Goal: Task Accomplishment & Management: Use online tool/utility

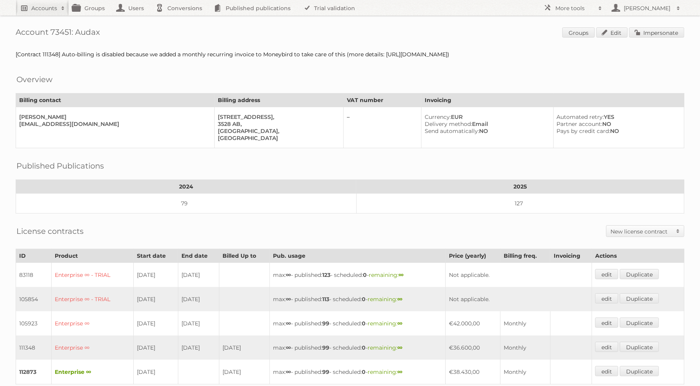
click at [39, 12] on link "Accounts" at bounding box center [42, 8] width 53 height 16
type input"] "[PERSON_NAME]"
click at [180, 20] on input "Search" at bounding box center [186, 26] width 12 height 12
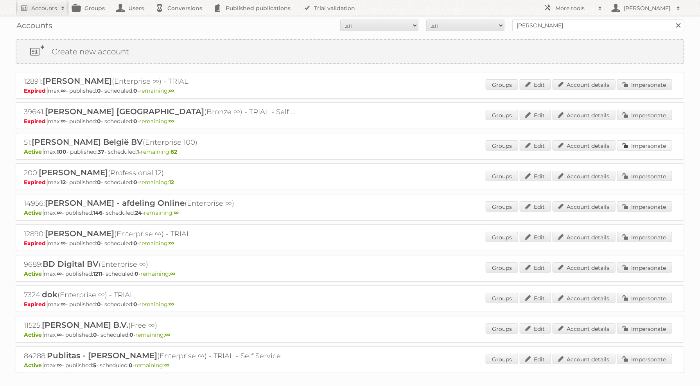
click at [641, 140] on link "Impersonate" at bounding box center [644, 145] width 55 height 10
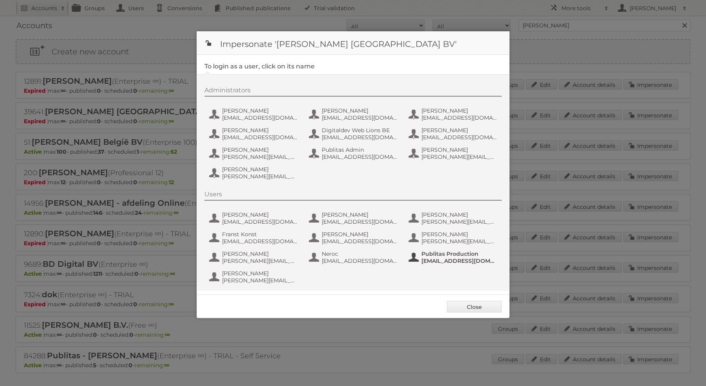
click at [444, 250] on span "Publitas Production" at bounding box center [459, 253] width 76 height 7
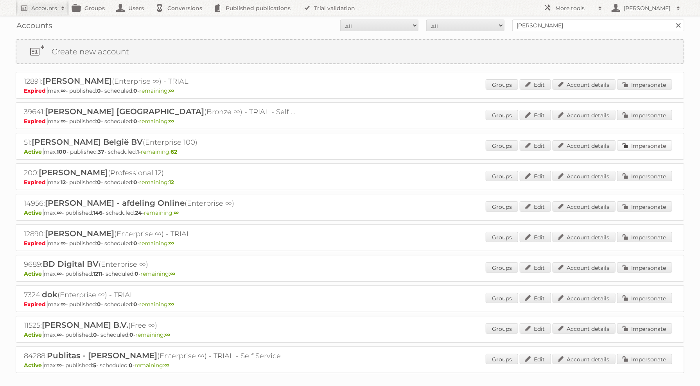
click at [636, 145] on link "Impersonate" at bounding box center [644, 145] width 55 height 10
click at [651, 201] on link "Impersonate" at bounding box center [644, 206] width 55 height 10
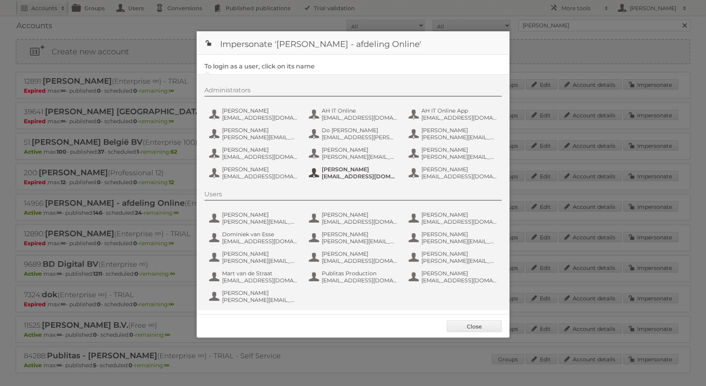
click at [354, 173] on span "tatsiana.zayats@ah.nl" at bounding box center [360, 176] width 76 height 7
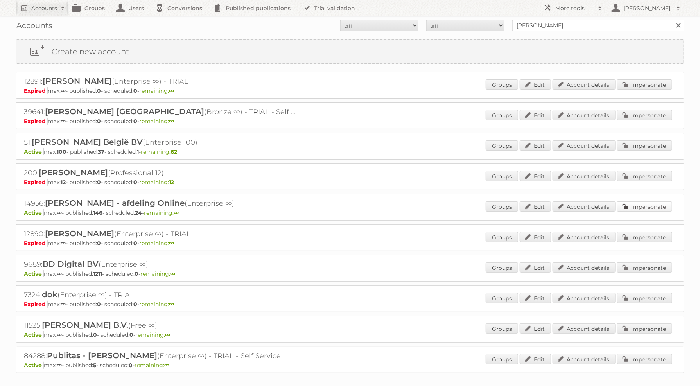
click at [650, 207] on div "Groups Edit Account details Impersonate" at bounding box center [579, 207] width 187 height 12
click at [649, 206] on link "Impersonate" at bounding box center [644, 206] width 55 height 10
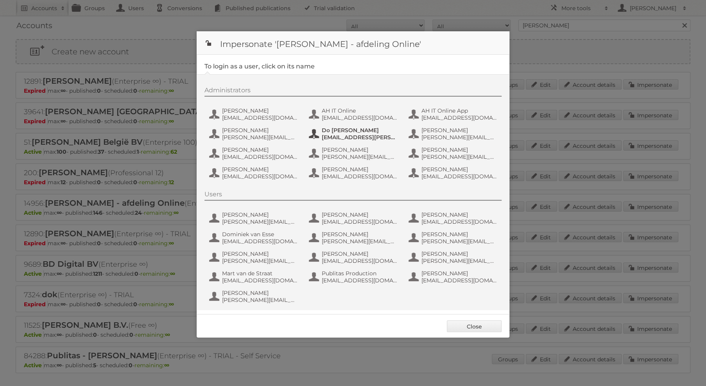
click at [358, 140] on button "Do Jacobson Do.Jacobson@ah.nl" at bounding box center [354, 134] width 92 height 16
